Goal: Task Accomplishment & Management: Use online tool/utility

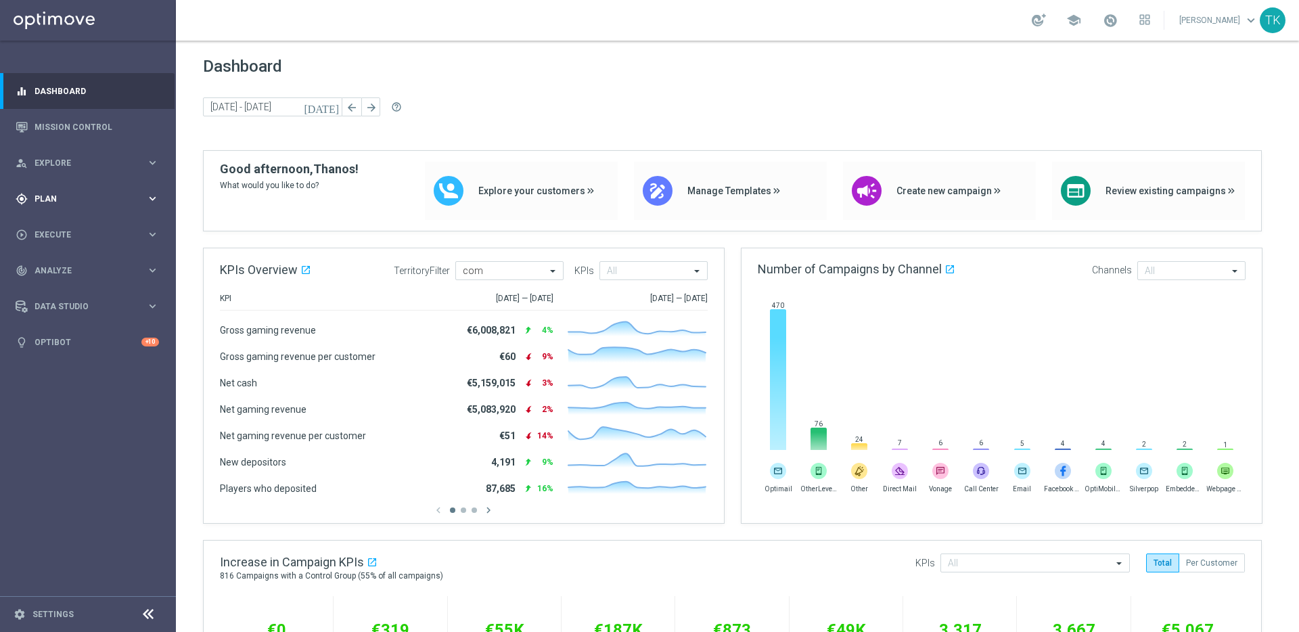
click at [145, 195] on span "Plan" at bounding box center [90, 199] width 112 height 8
click at [57, 266] on span "Templates" at bounding box center [84, 267] width 97 height 8
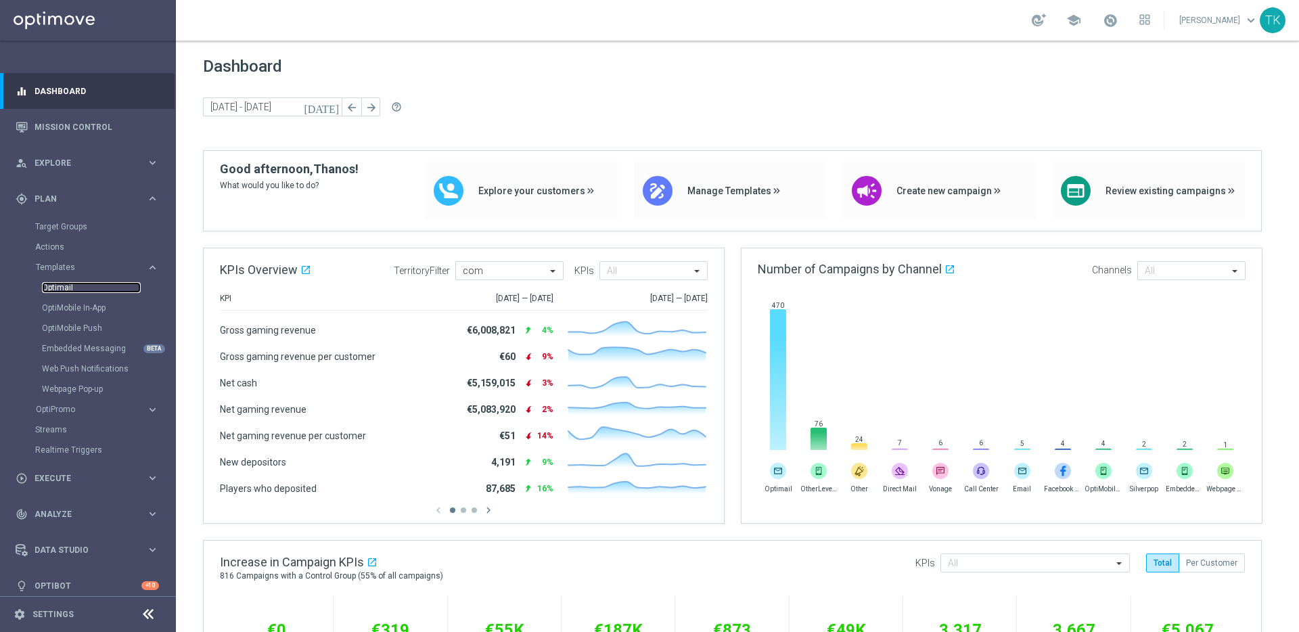
click at [58, 286] on link "Optimail" at bounding box center [91, 287] width 99 height 11
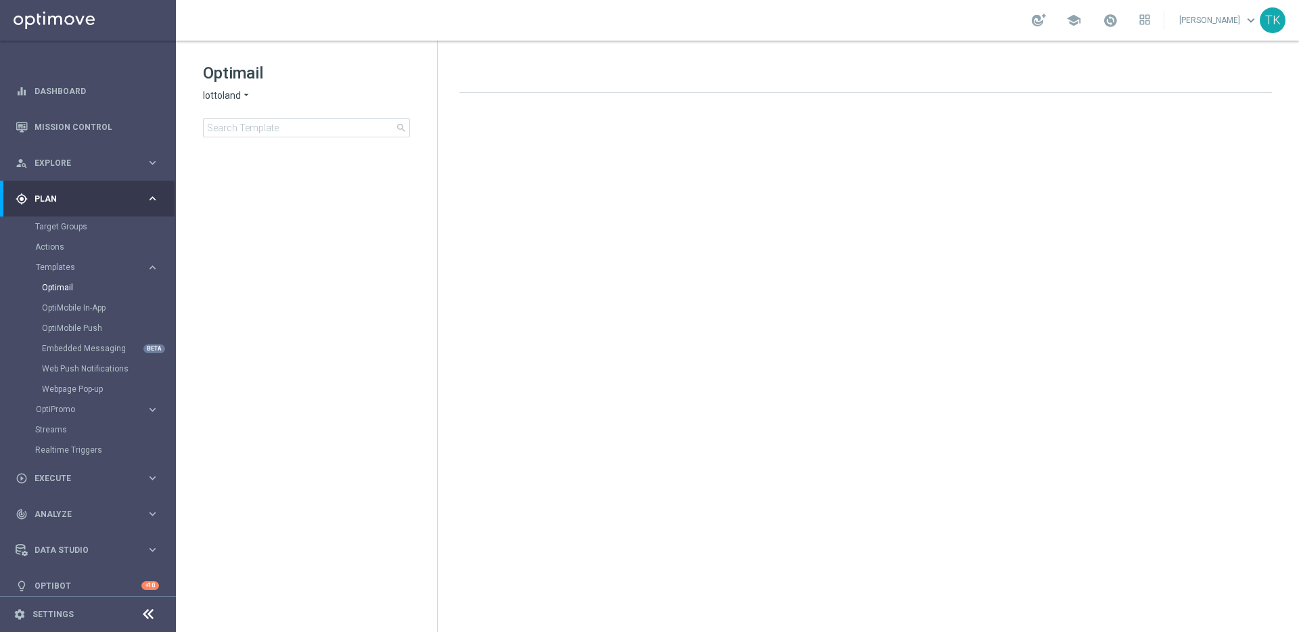
click at [241, 93] on icon "arrow_drop_down" at bounding box center [246, 95] width 11 height 13
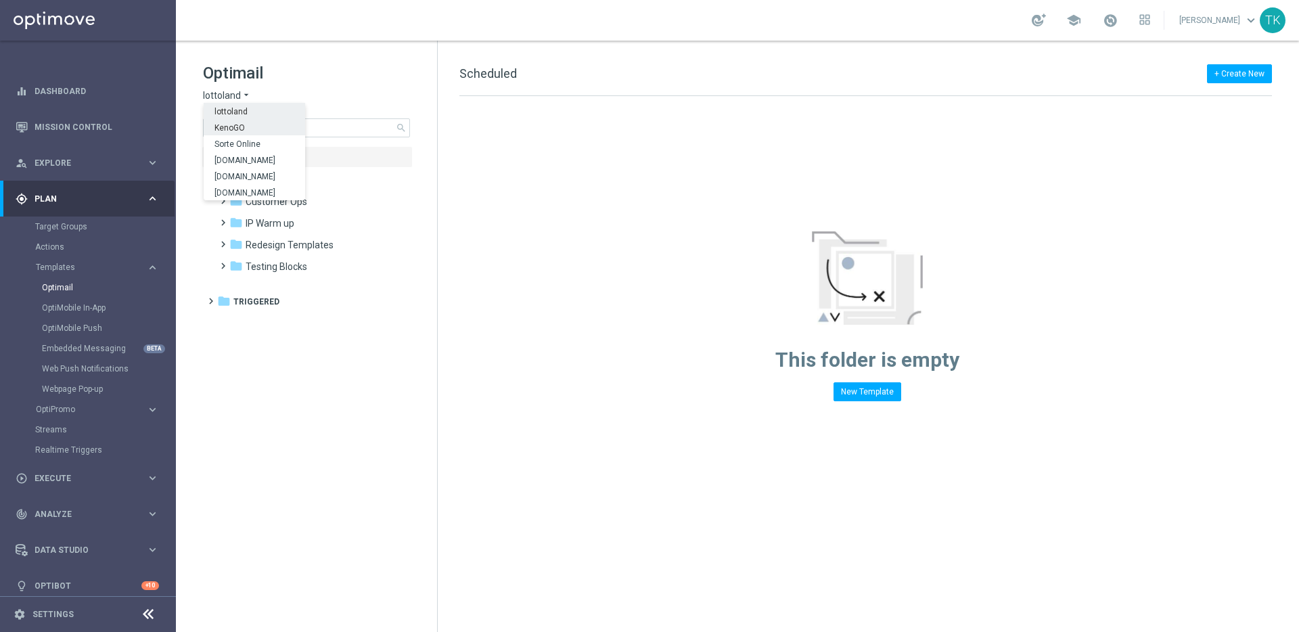
click at [250, 126] on div "KenoGO" at bounding box center [254, 127] width 101 height 16
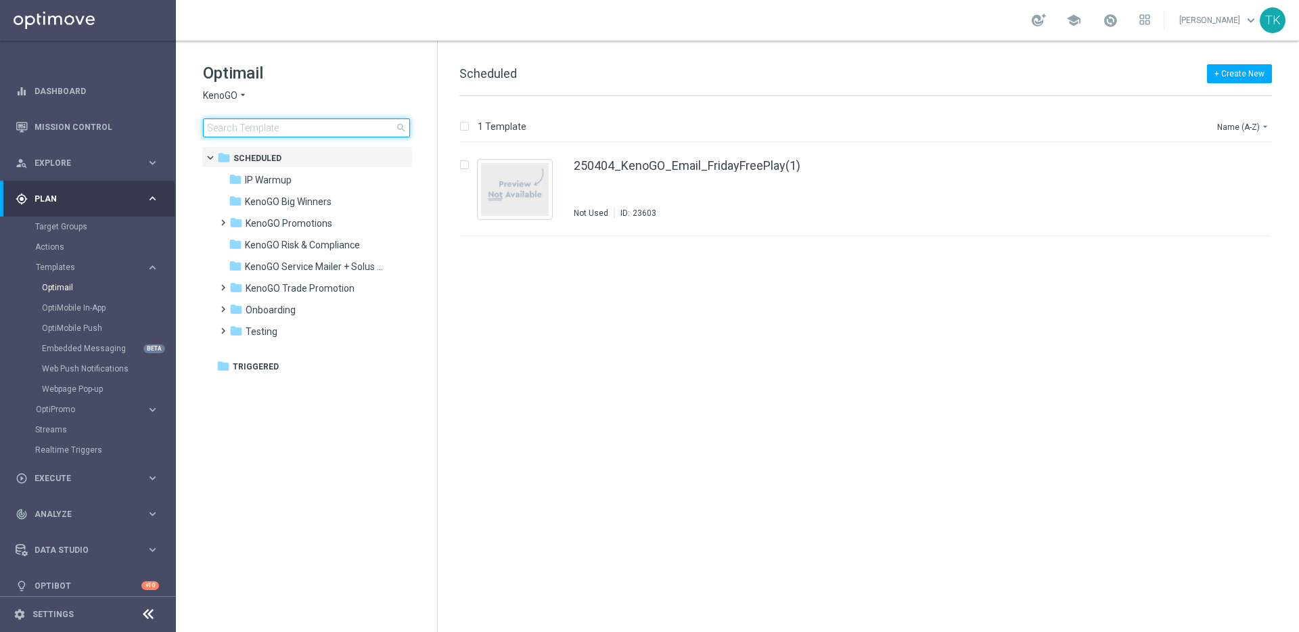
click at [319, 131] on input at bounding box center [306, 127] width 207 height 19
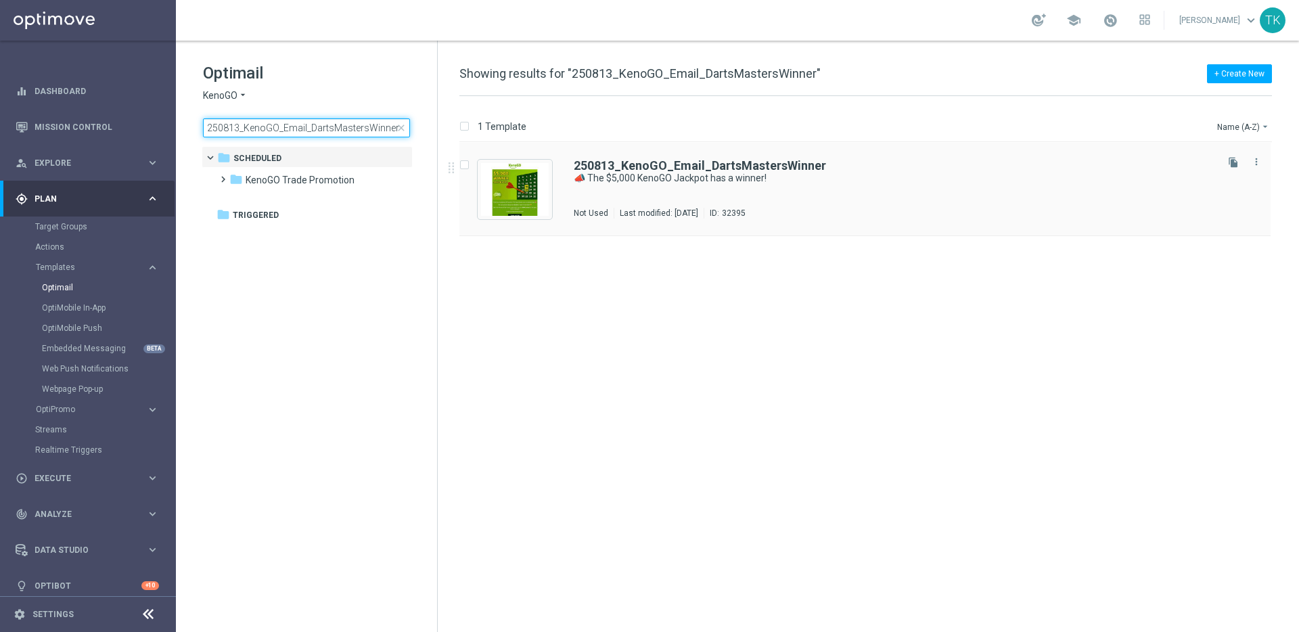
type input "250813_KenoGO_Email_DartsMastersWinner"
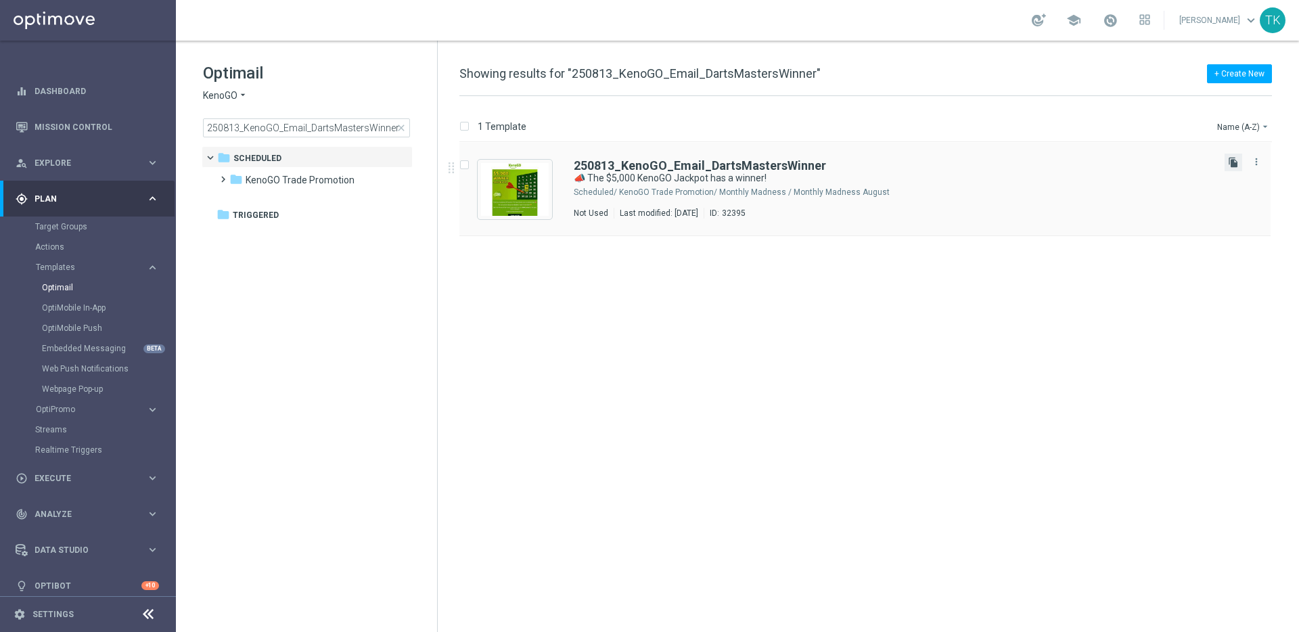
click at [1232, 161] on icon "file_copy" at bounding box center [1233, 162] width 11 height 11
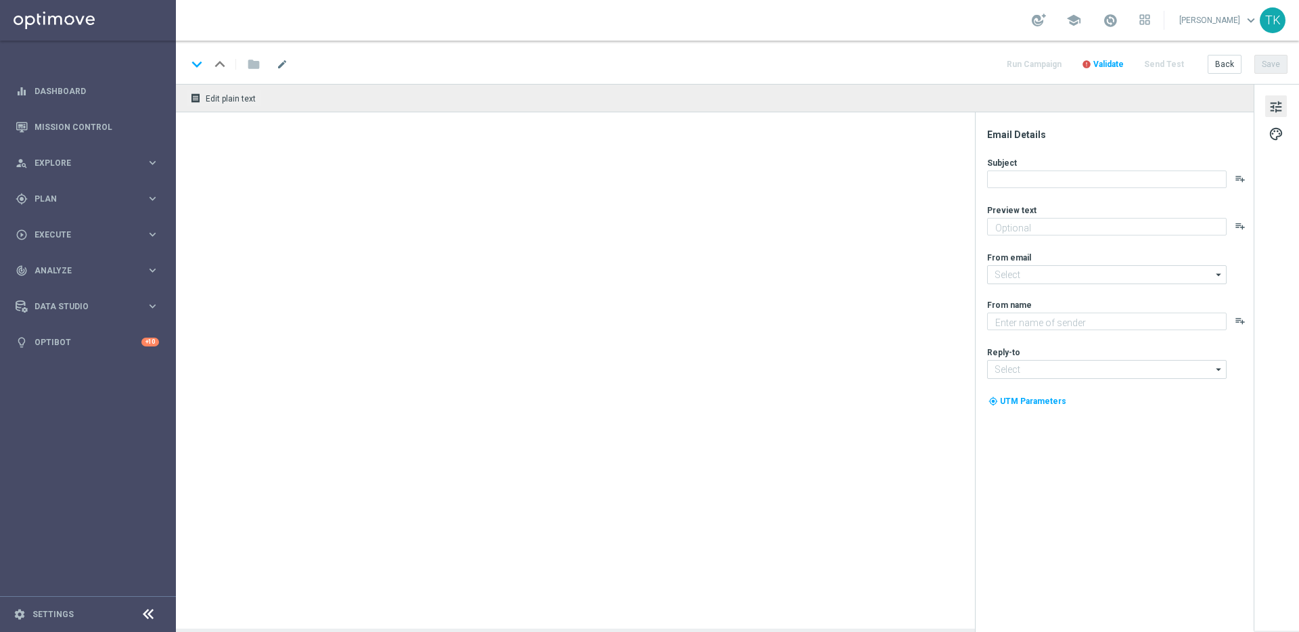
type textarea "See who won & watch all of the highlights"
type input "[EMAIL_ADDRESS][DOMAIN_NAME]"
type textarea "KenoGO"
type input "support@kenogo.com.au"
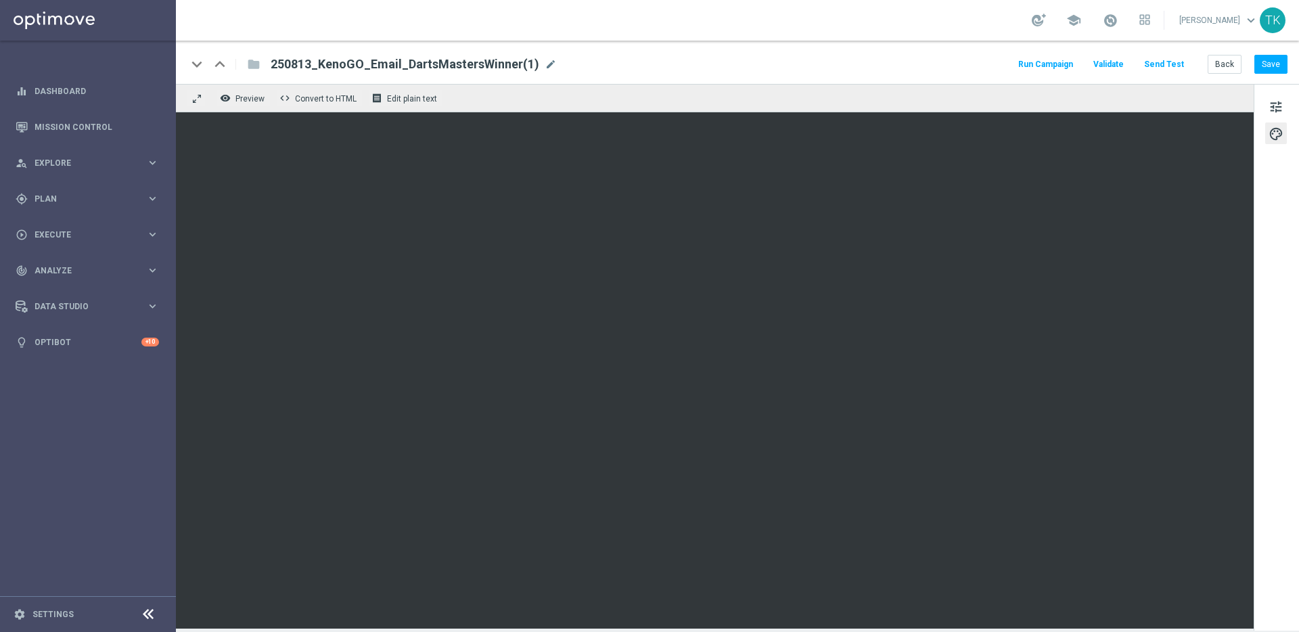
click at [545, 63] on span "mode_edit" at bounding box center [551, 64] width 12 height 12
click at [470, 63] on input "250813_KenoGO_Email_DartsMastersWinner(1)" at bounding box center [439, 64] width 336 height 18
click at [464, 64] on input "250813_KenoGO_Email_DartsMastersWinner(html)" at bounding box center [439, 64] width 336 height 18
click at [538, 64] on input "250813_KenoGO_Email_DartsMastersWinner (html)" at bounding box center [439, 64] width 336 height 18
type input "250813_KenoGO_Email_DartsMastersWinner (html)"
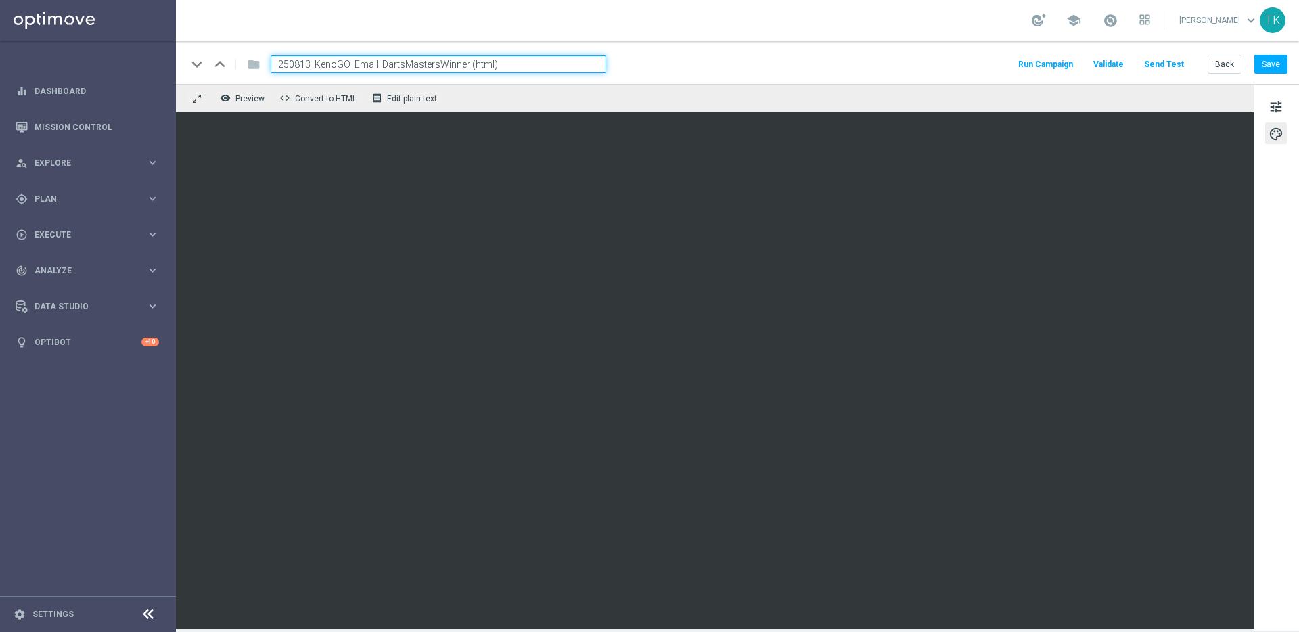
click at [699, 65] on div "keyboard_arrow_down keyboard_arrow_up folder 250813_KenoGO_Email_DartsMastersWi…" at bounding box center [737, 64] width 1101 height 18
click at [566, 68] on input "250813_KenoGO_Email_DartsMastersWinner (html)" at bounding box center [439, 64] width 336 height 18
click at [568, 95] on div "remove_red_eye Preview code Convert to HTML receipt Edit plain text" at bounding box center [715, 98] width 1078 height 28
click at [526, 64] on input "250813_KenoGO_Email_DartsMastersWinner (html)" at bounding box center [439, 64] width 336 height 18
click at [617, 68] on div "keyboard_arrow_down keyboard_arrow_up folder 250813_KenoGO_Email_DartsMastersWi…" at bounding box center [737, 64] width 1101 height 18
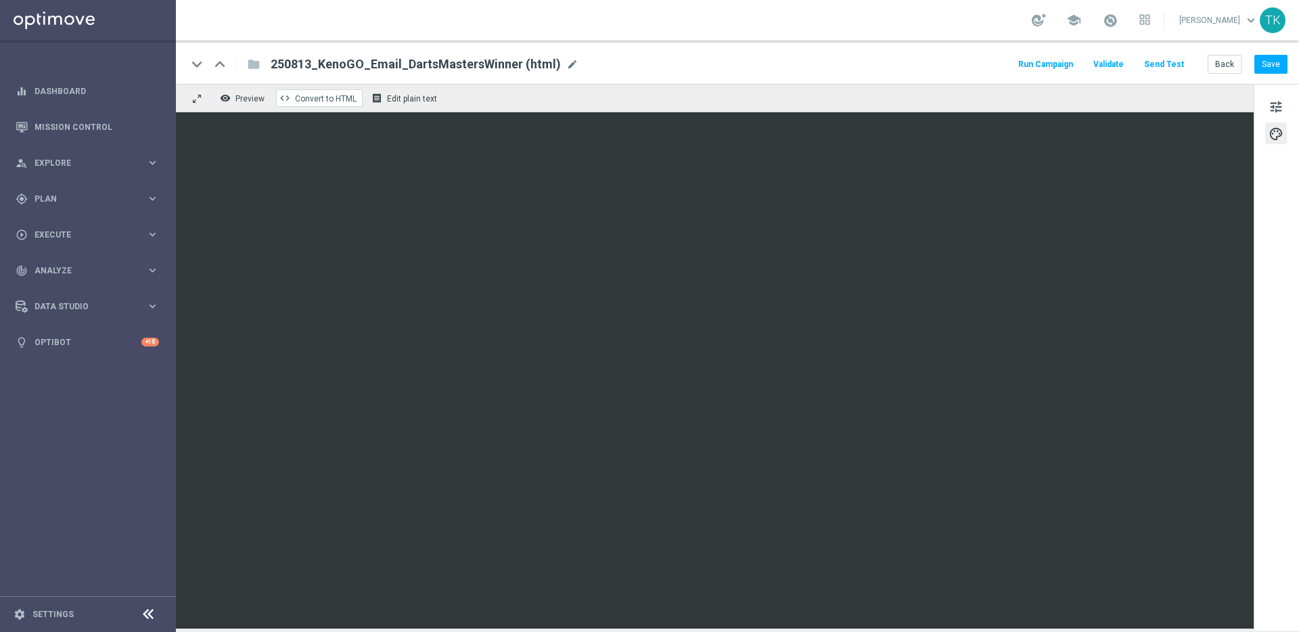
click at [312, 99] on span "Convert to HTML" at bounding box center [326, 98] width 62 height 9
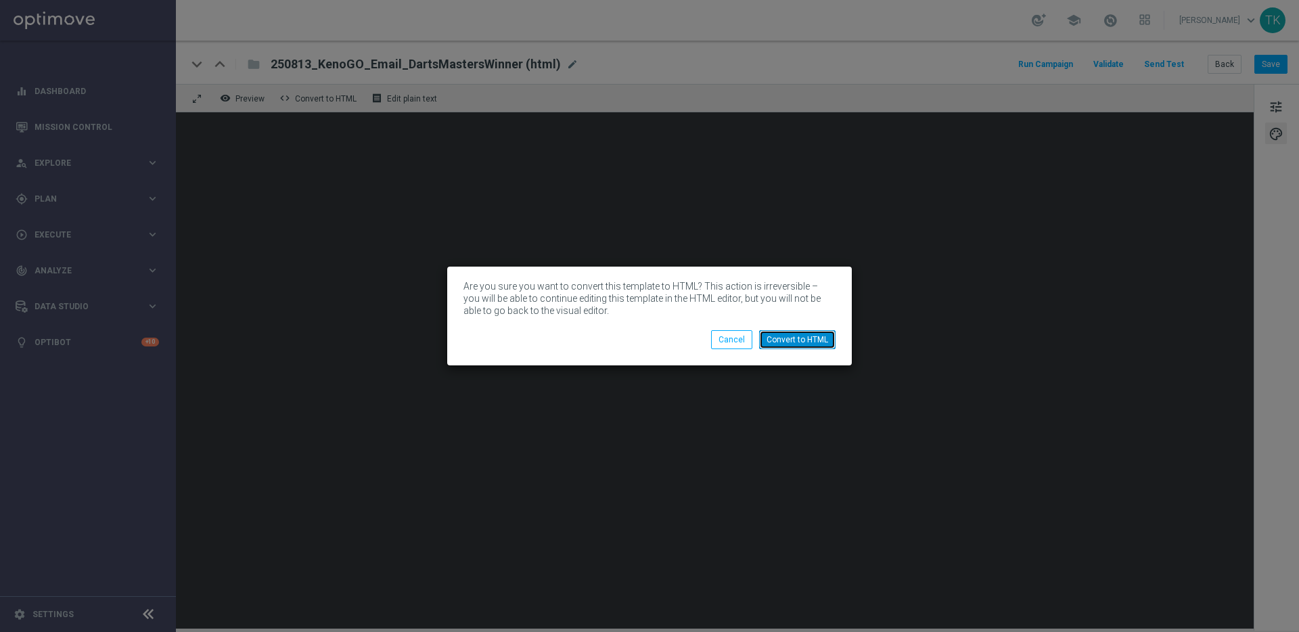
click at [810, 338] on button "Convert to HTML" at bounding box center [797, 339] width 76 height 19
